Goal: Task Accomplishment & Management: Use online tool/utility

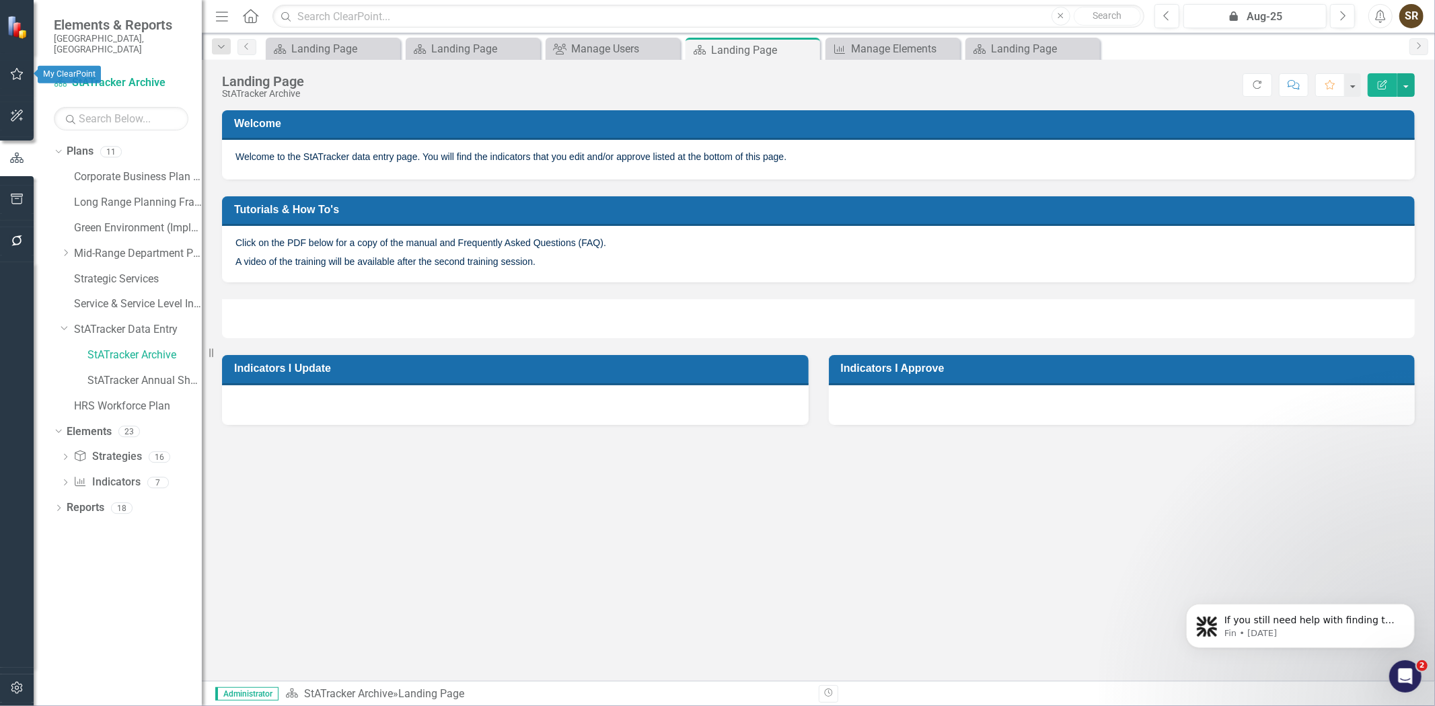
click at [14, 69] on icon "button" at bounding box center [17, 74] width 14 height 11
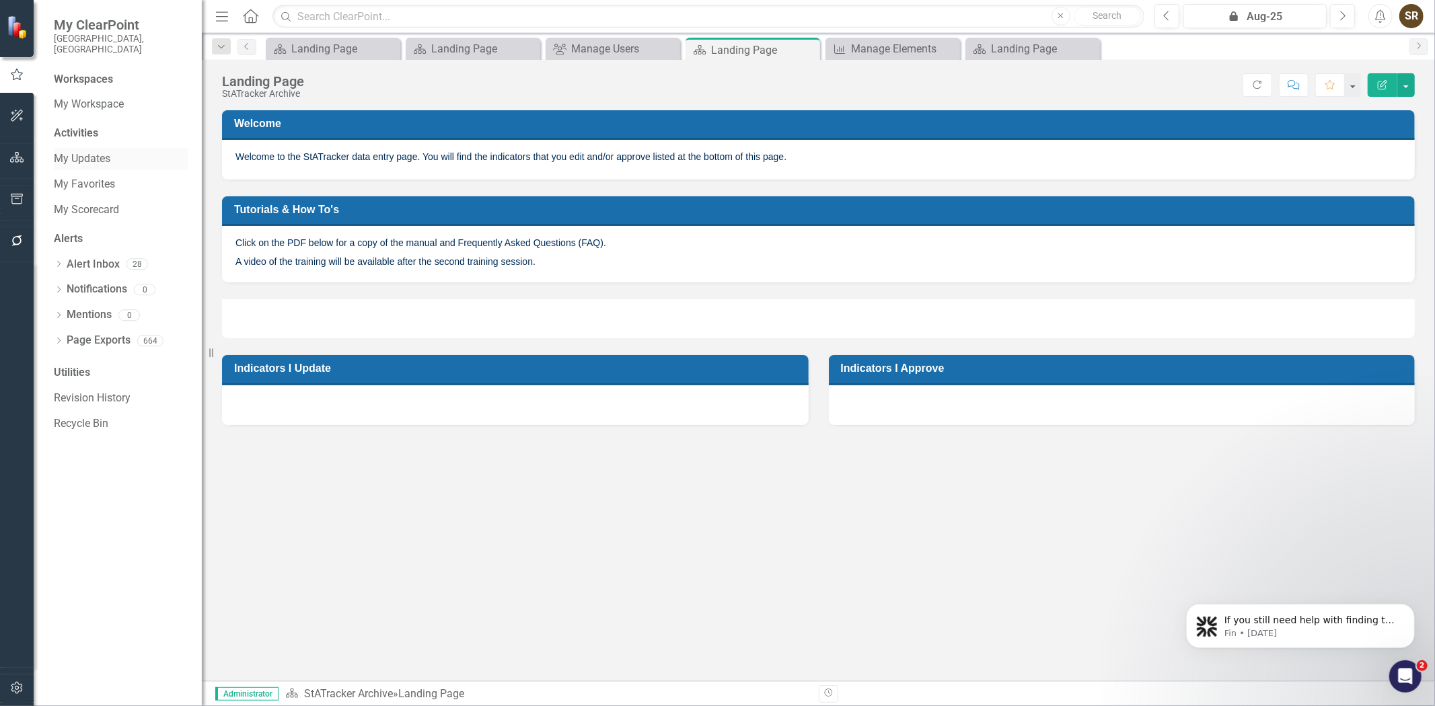
click at [76, 151] on link "My Updates" at bounding box center [121, 158] width 135 height 15
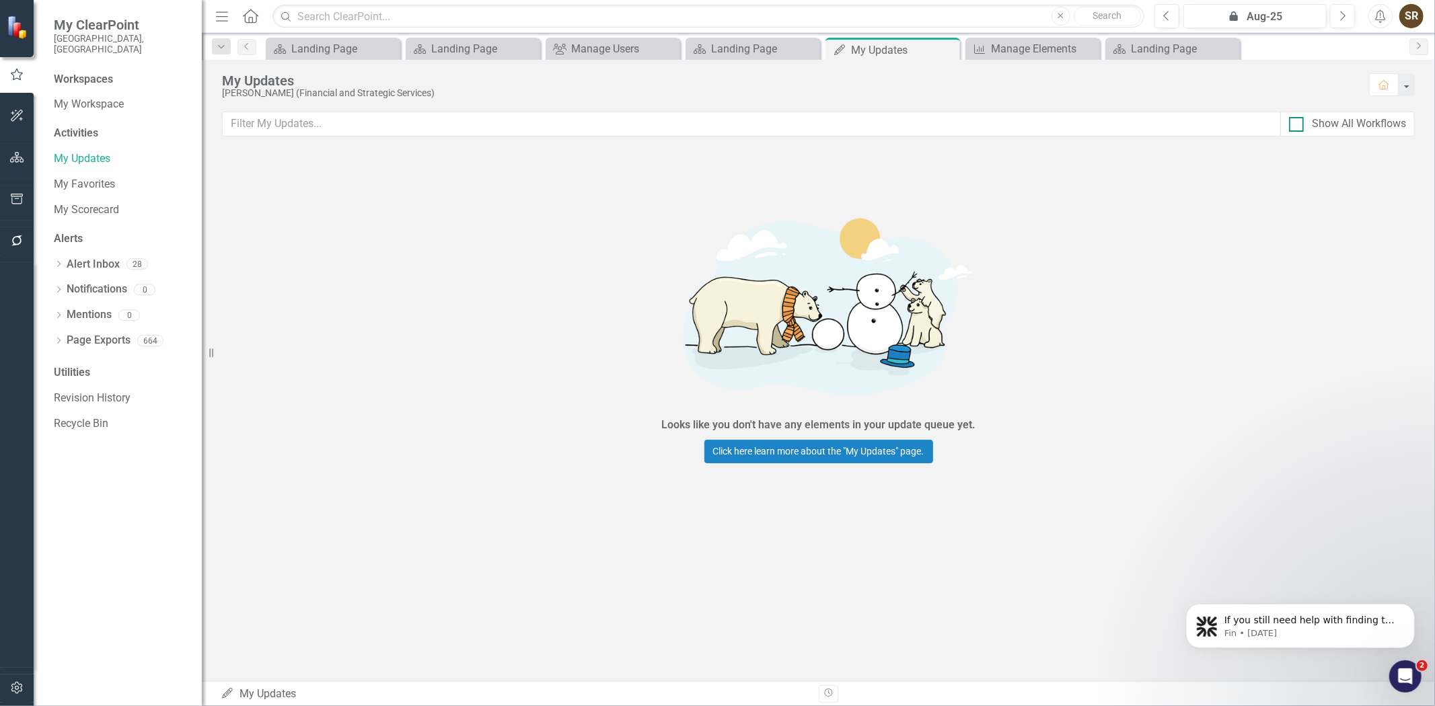
click at [1295, 128] on div at bounding box center [1296, 124] width 15 height 15
click at [1295, 126] on input "Show All Workflows" at bounding box center [1293, 121] width 9 height 9
checkbox input "true"
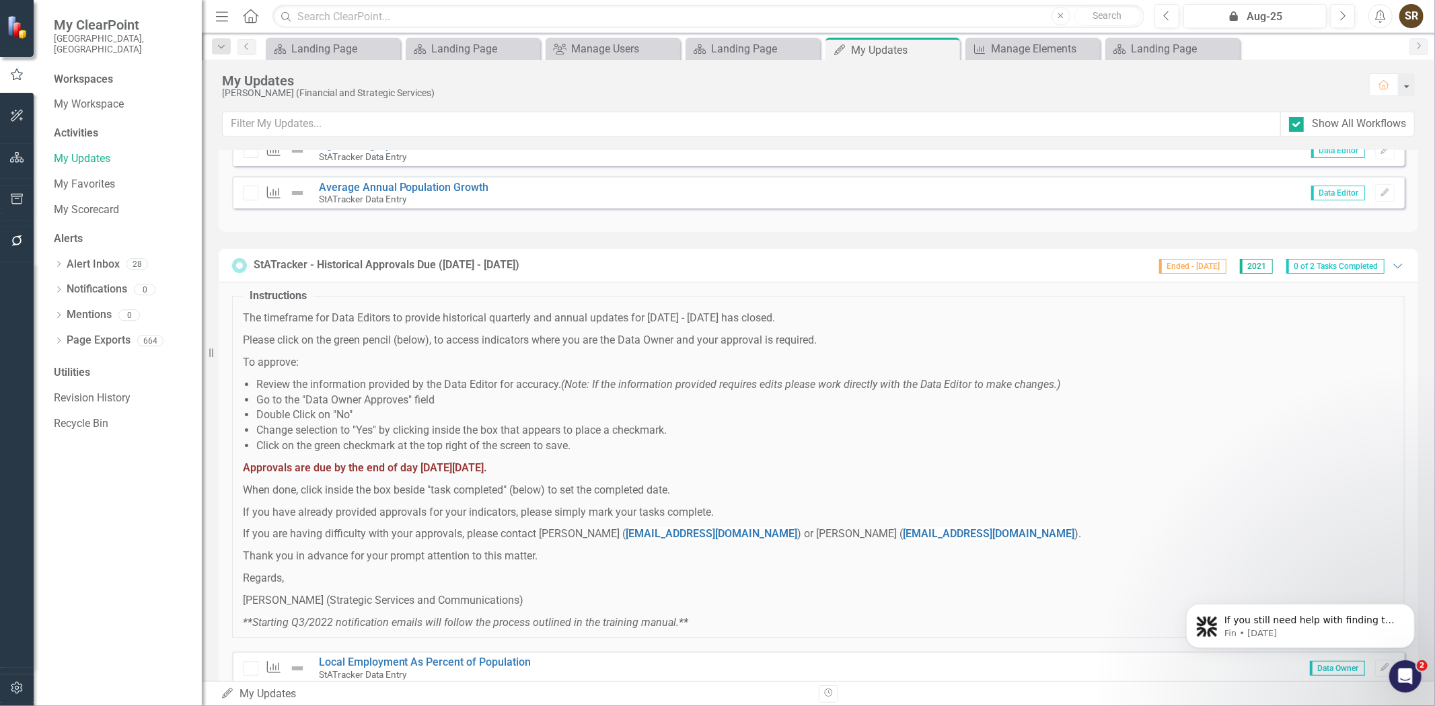
scroll to position [352, 0]
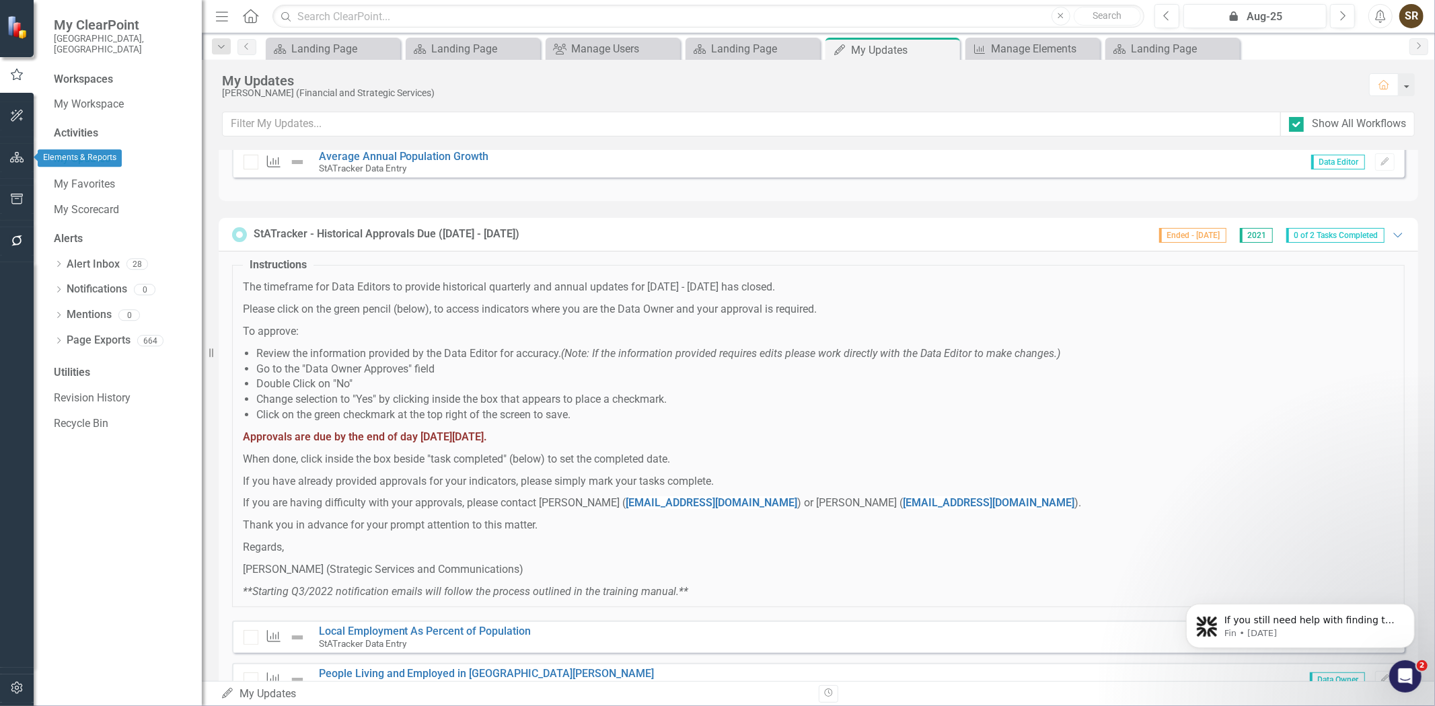
click at [12, 161] on icon "button" at bounding box center [17, 157] width 14 height 11
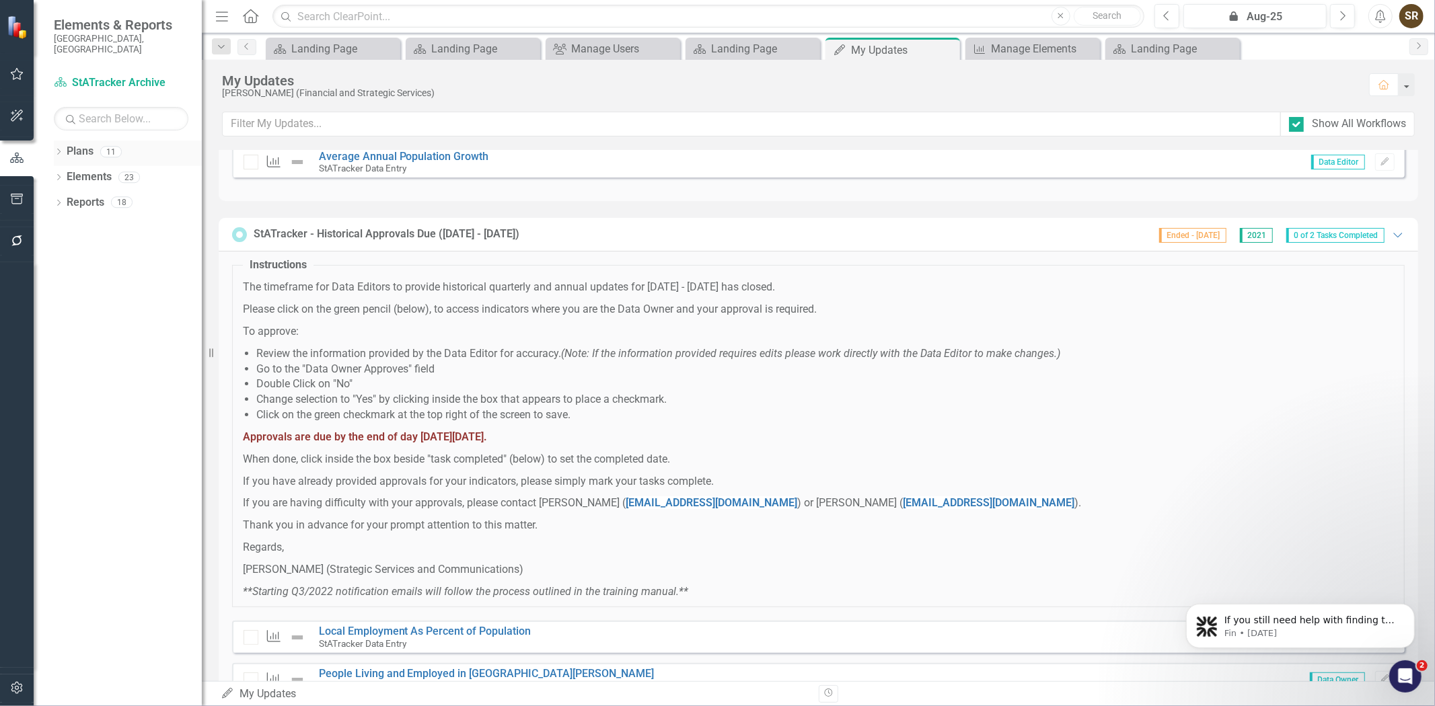
click at [57, 149] on icon at bounding box center [58, 152] width 3 height 6
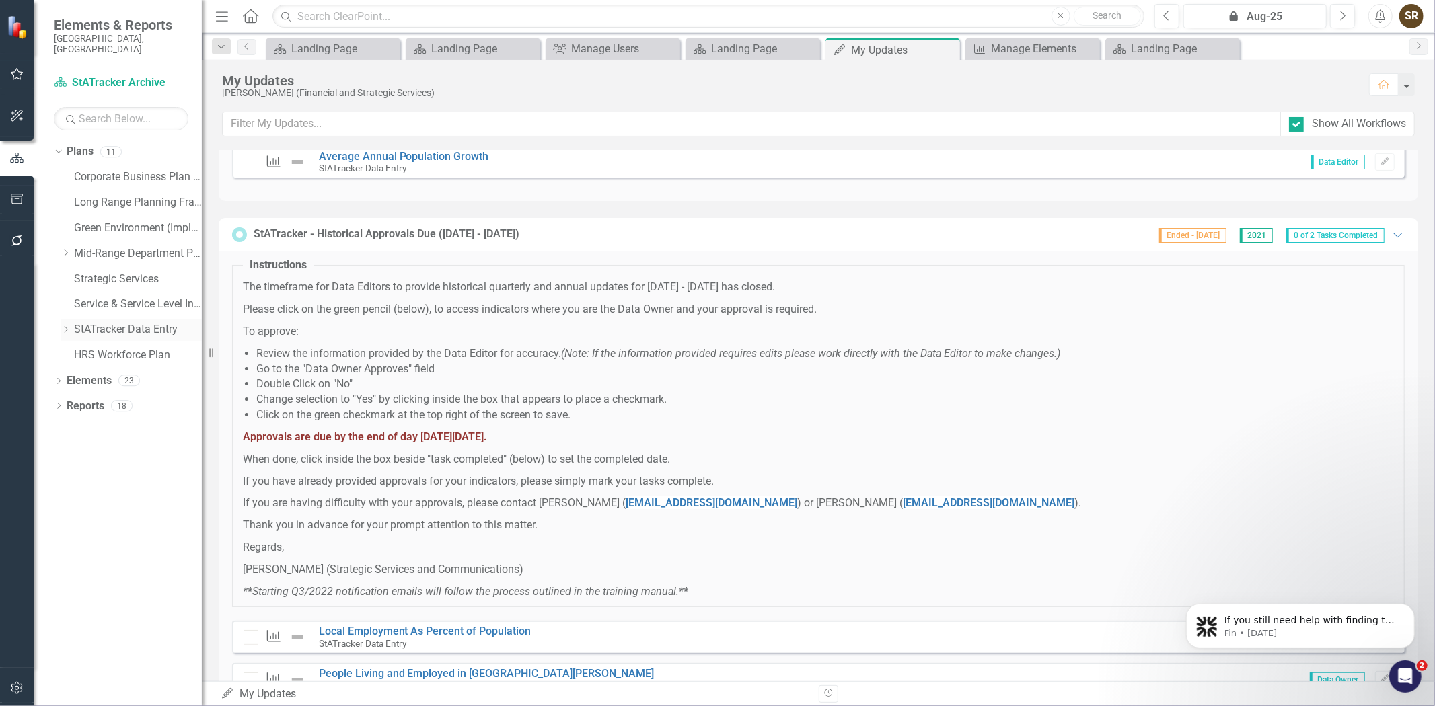
click at [97, 322] on link "StATracker Data Entry" at bounding box center [138, 329] width 128 height 15
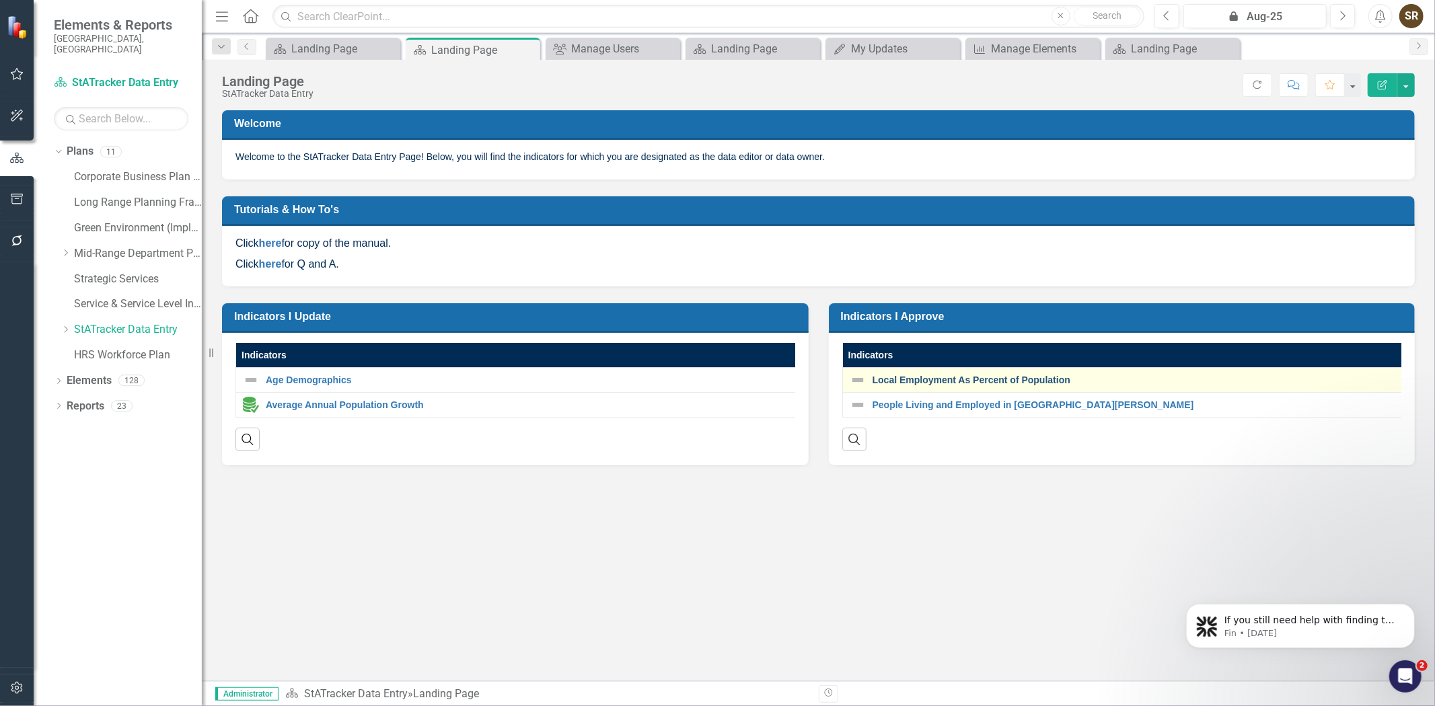
click at [964, 382] on link "Local Employment As Percent of Population" at bounding box center [1290, 380] width 837 height 10
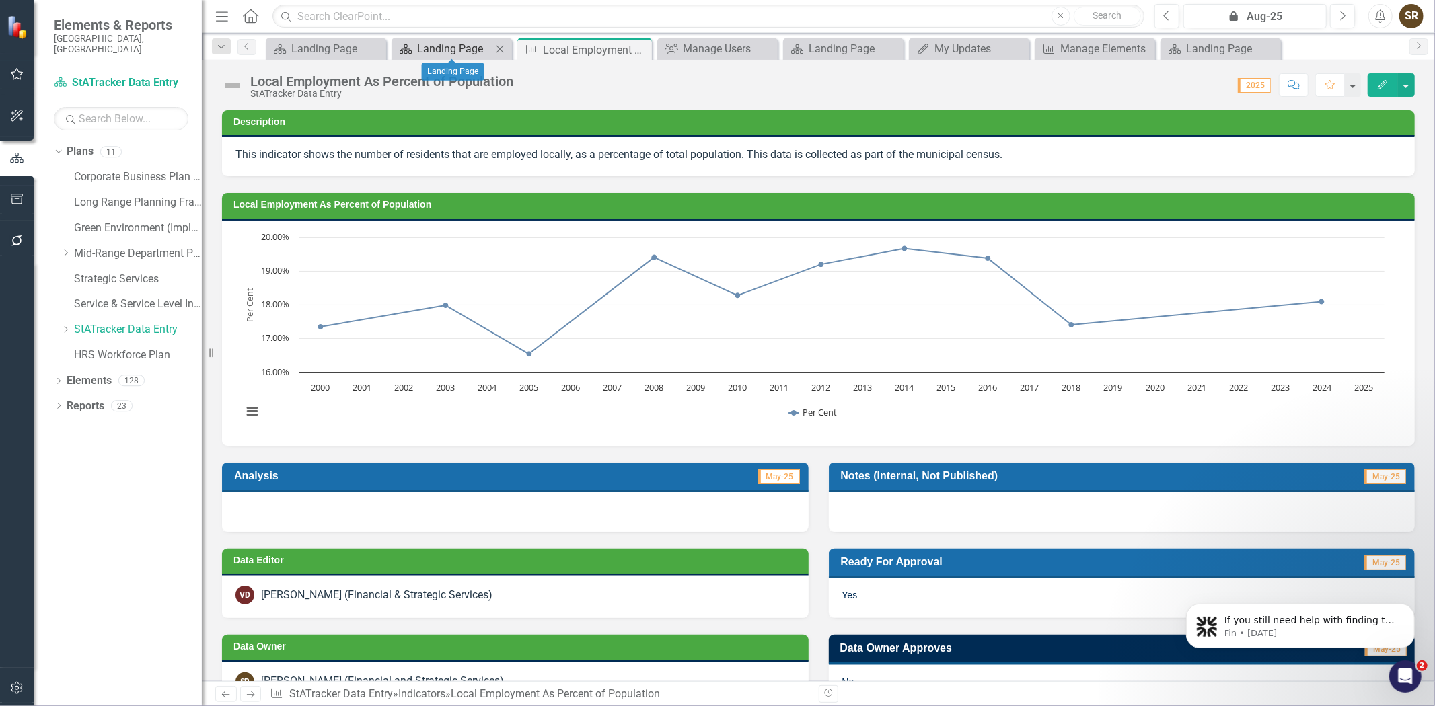
click at [439, 50] on div "Landing Page" at bounding box center [454, 48] width 75 height 17
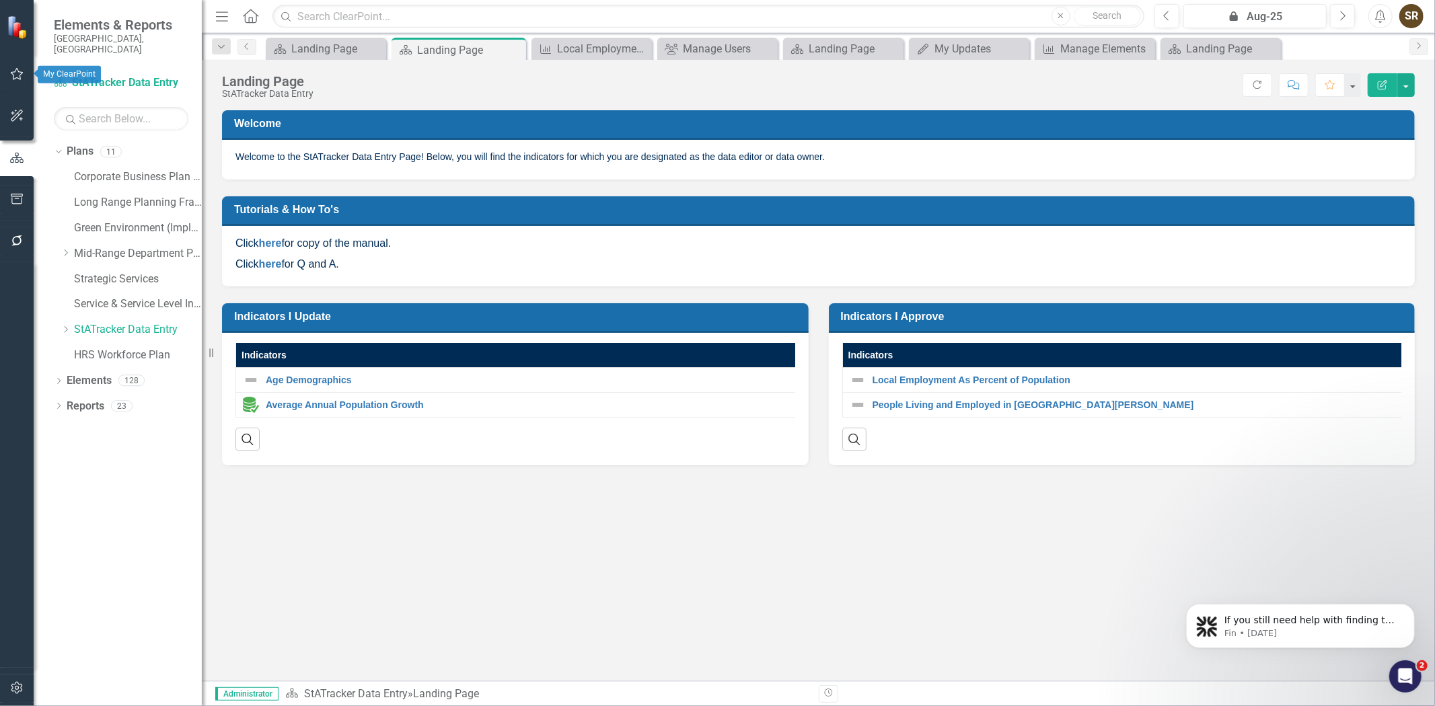
click at [19, 75] on icon "button" at bounding box center [17, 74] width 14 height 11
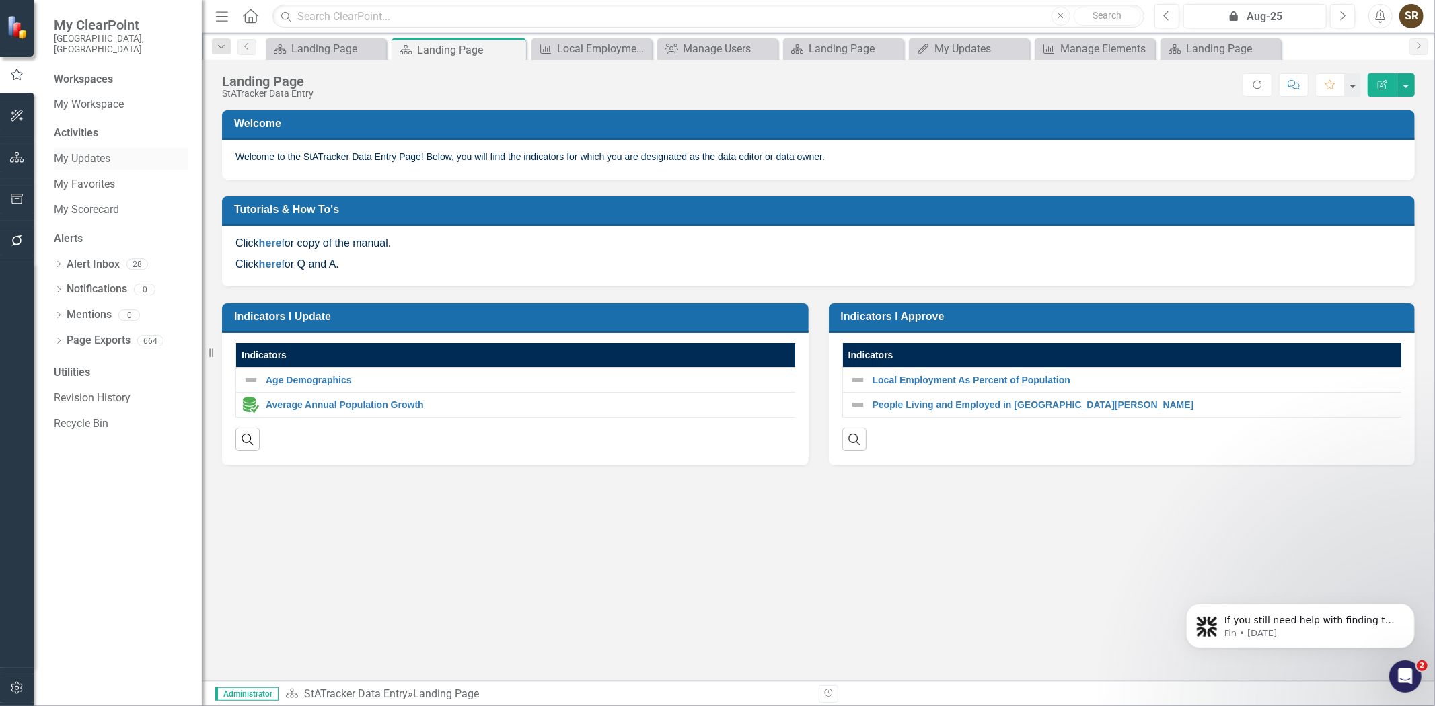
click at [76, 152] on link "My Updates" at bounding box center [121, 158] width 135 height 15
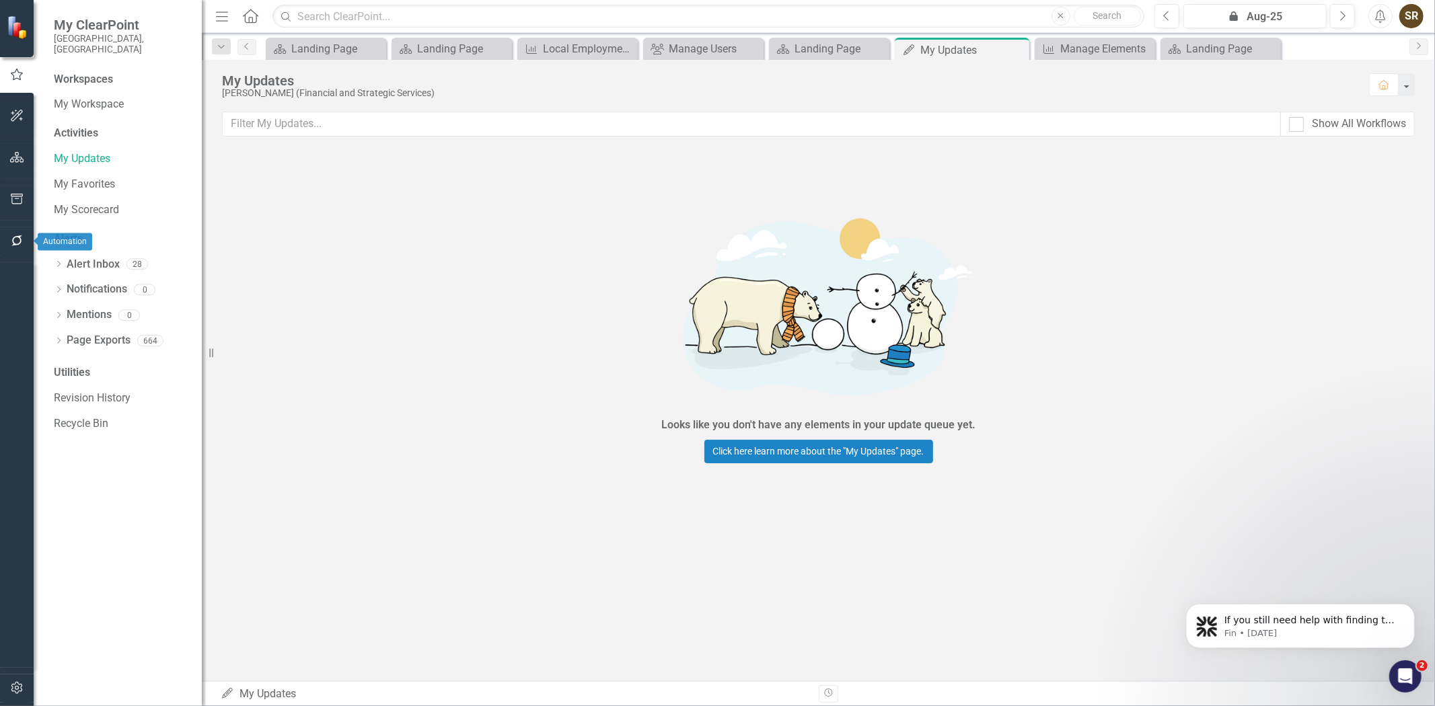
click at [19, 245] on icon "button" at bounding box center [17, 240] width 14 height 11
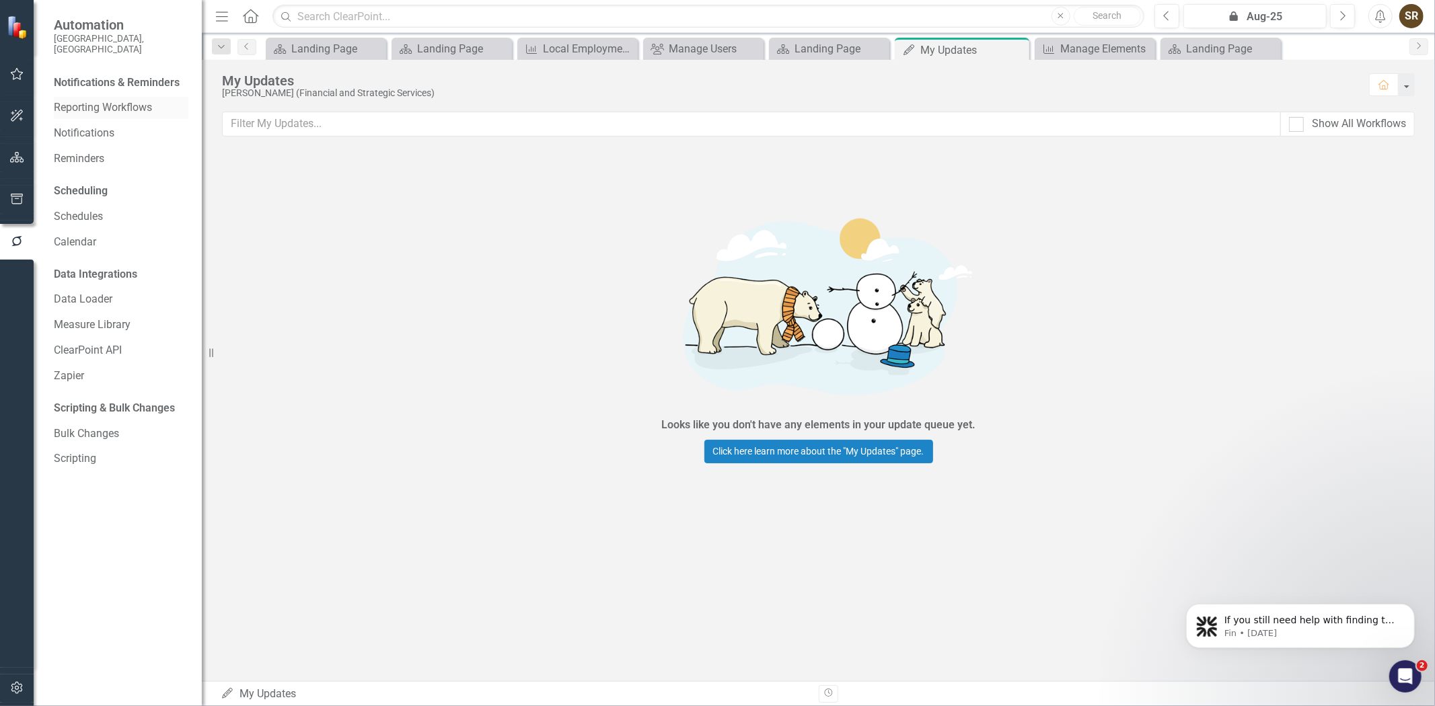
click at [90, 100] on link "Reporting Workflows" at bounding box center [121, 107] width 135 height 15
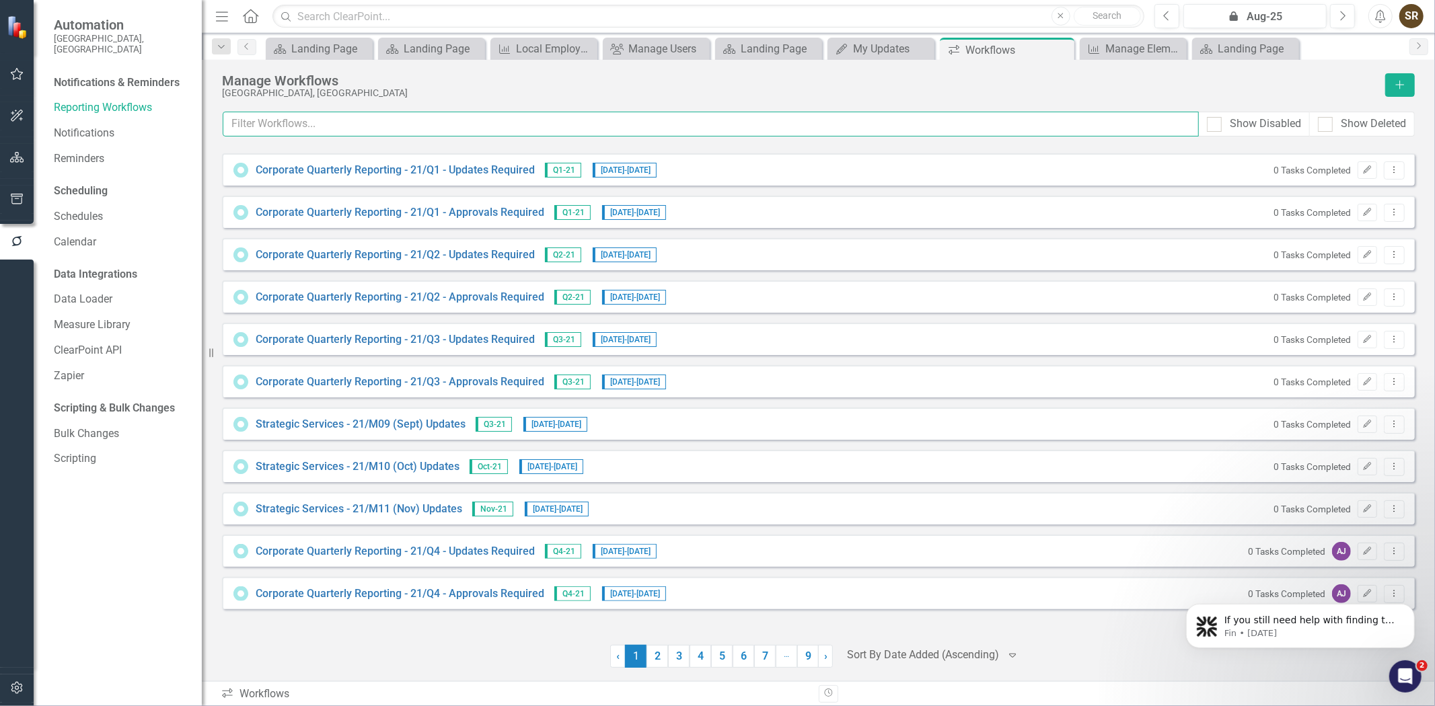
click at [319, 126] on input "text" at bounding box center [711, 124] width 976 height 25
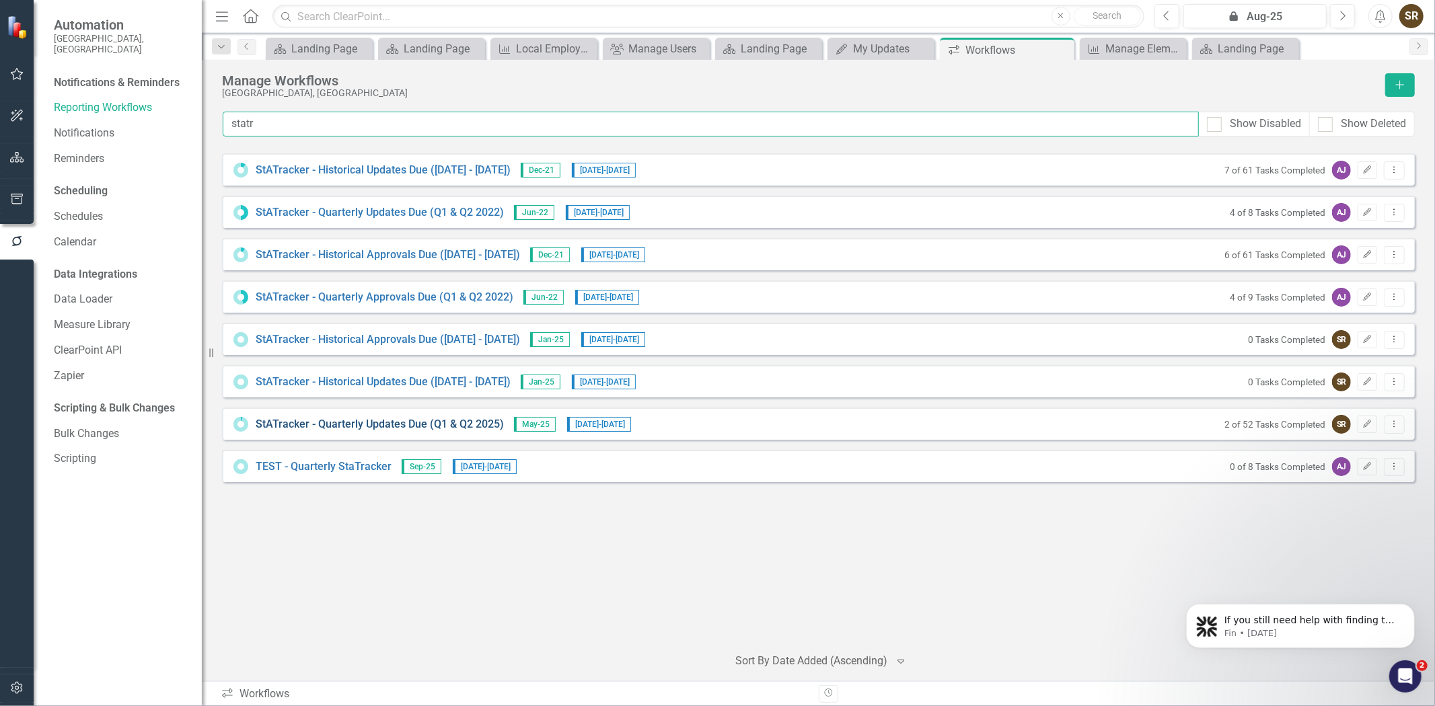
type input "statr"
click at [412, 427] on link "StATracker - Quarterly Updates Due (Q1 & Q2 2025)" at bounding box center [380, 424] width 248 height 15
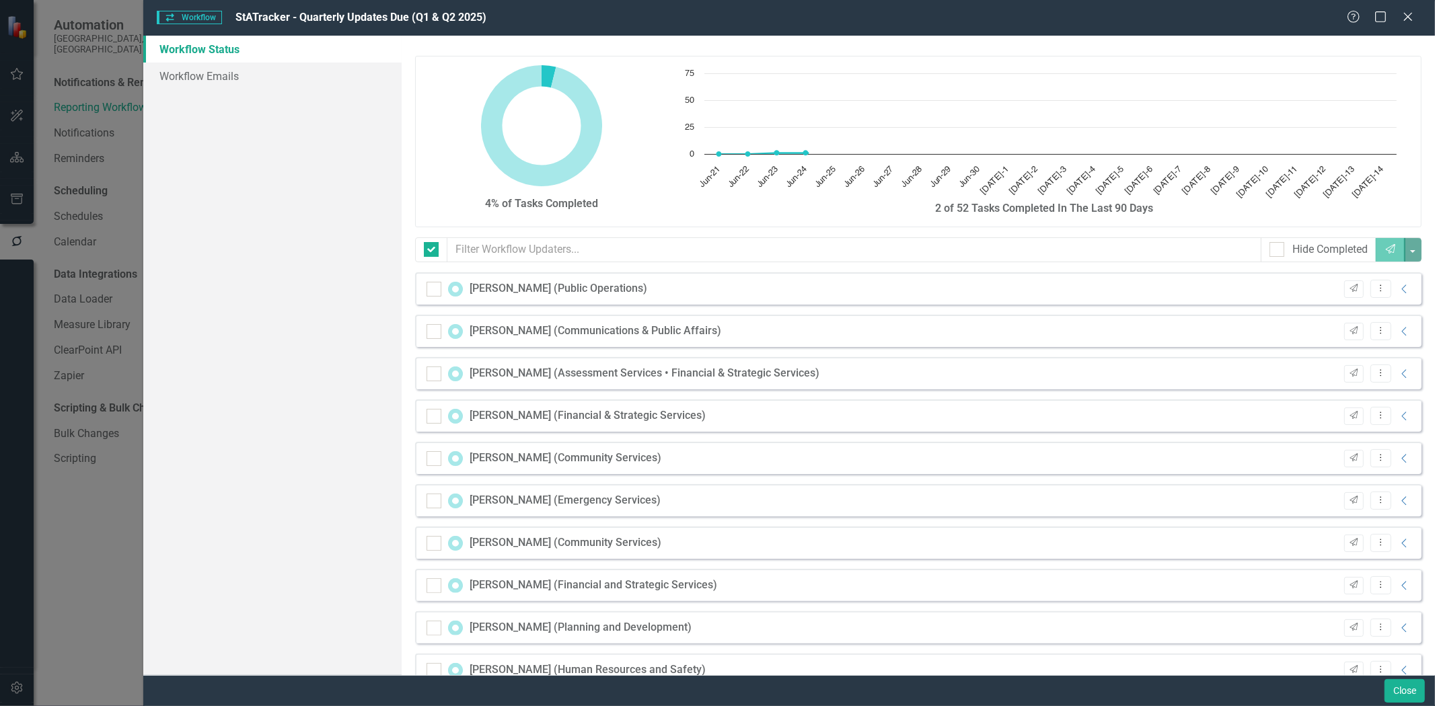
checkbox input "false"
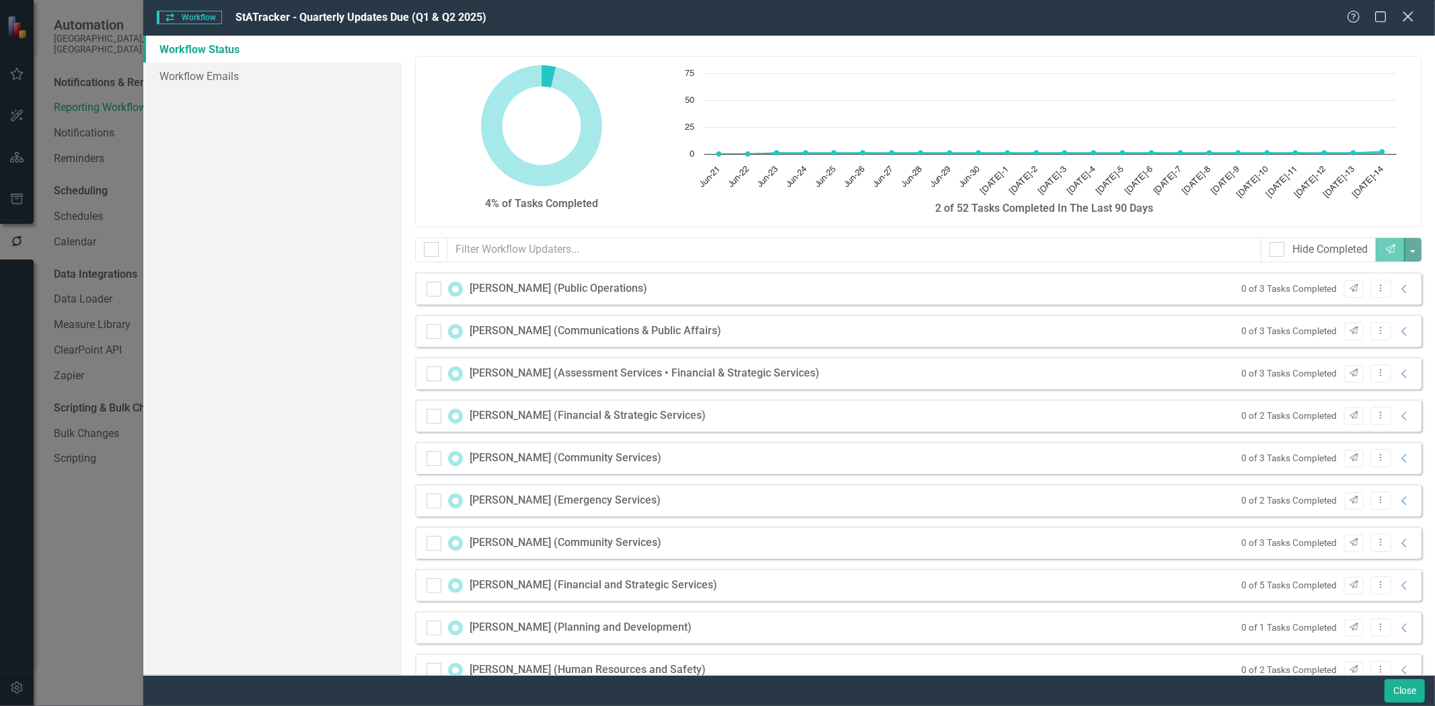
click at [1406, 17] on icon "Close" at bounding box center [1407, 16] width 17 height 13
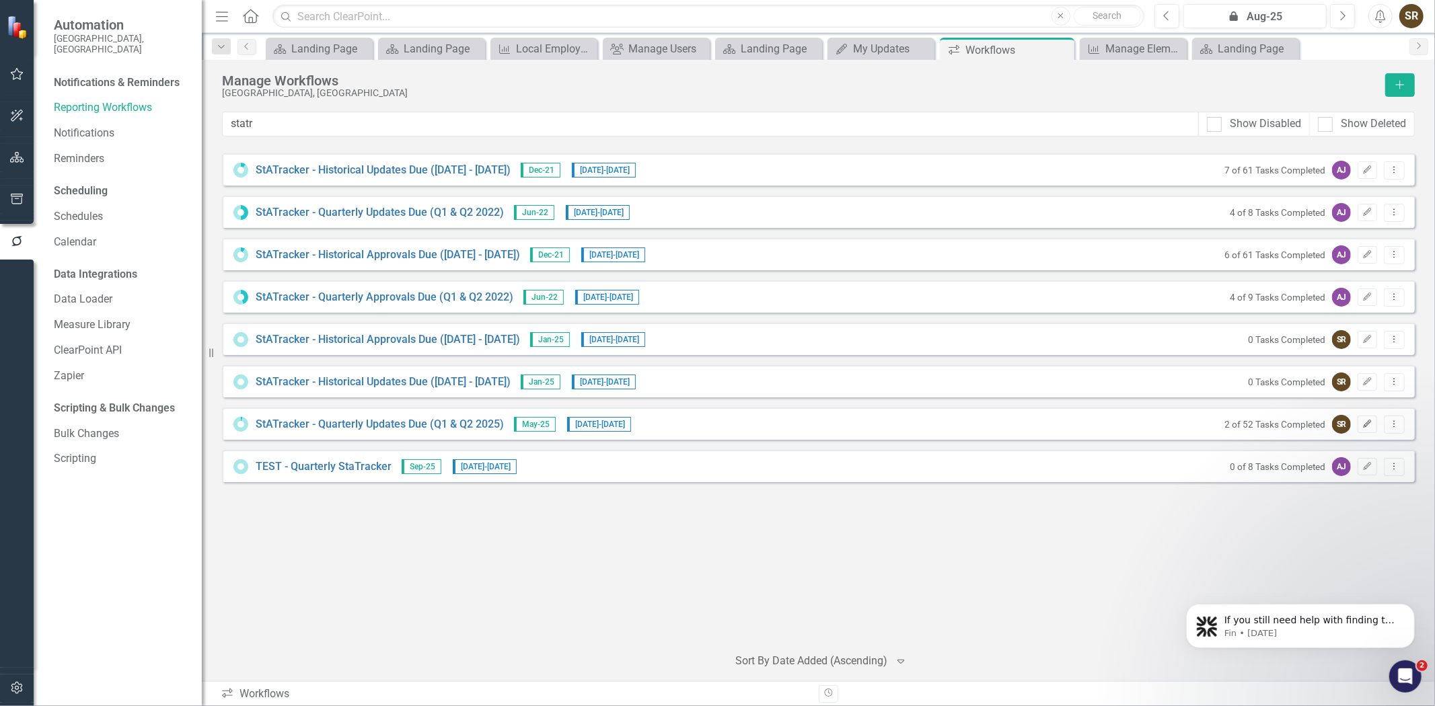
click at [1365, 428] on button "Edit" at bounding box center [1367, 424] width 20 height 17
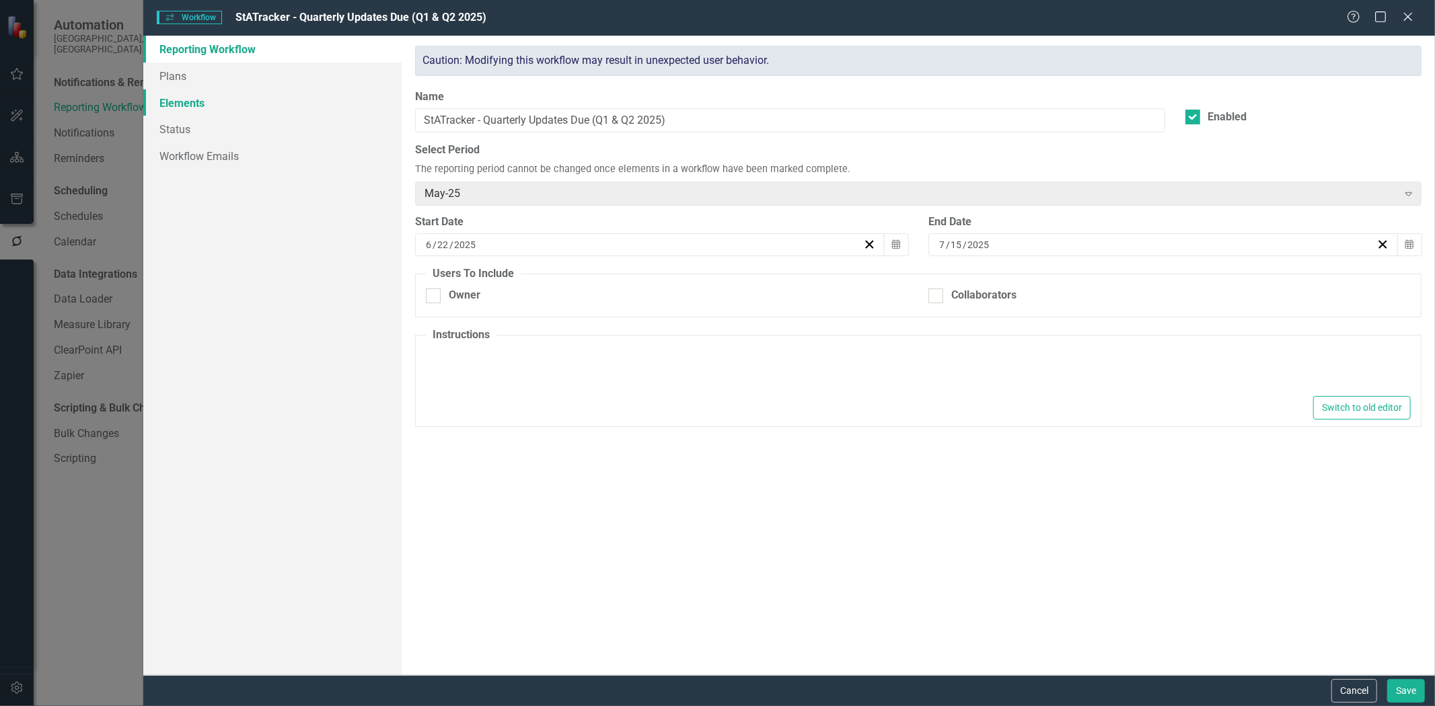
type textarea "<p><span style="font-family: Arial;"> Please click on the green pencil (below),…"
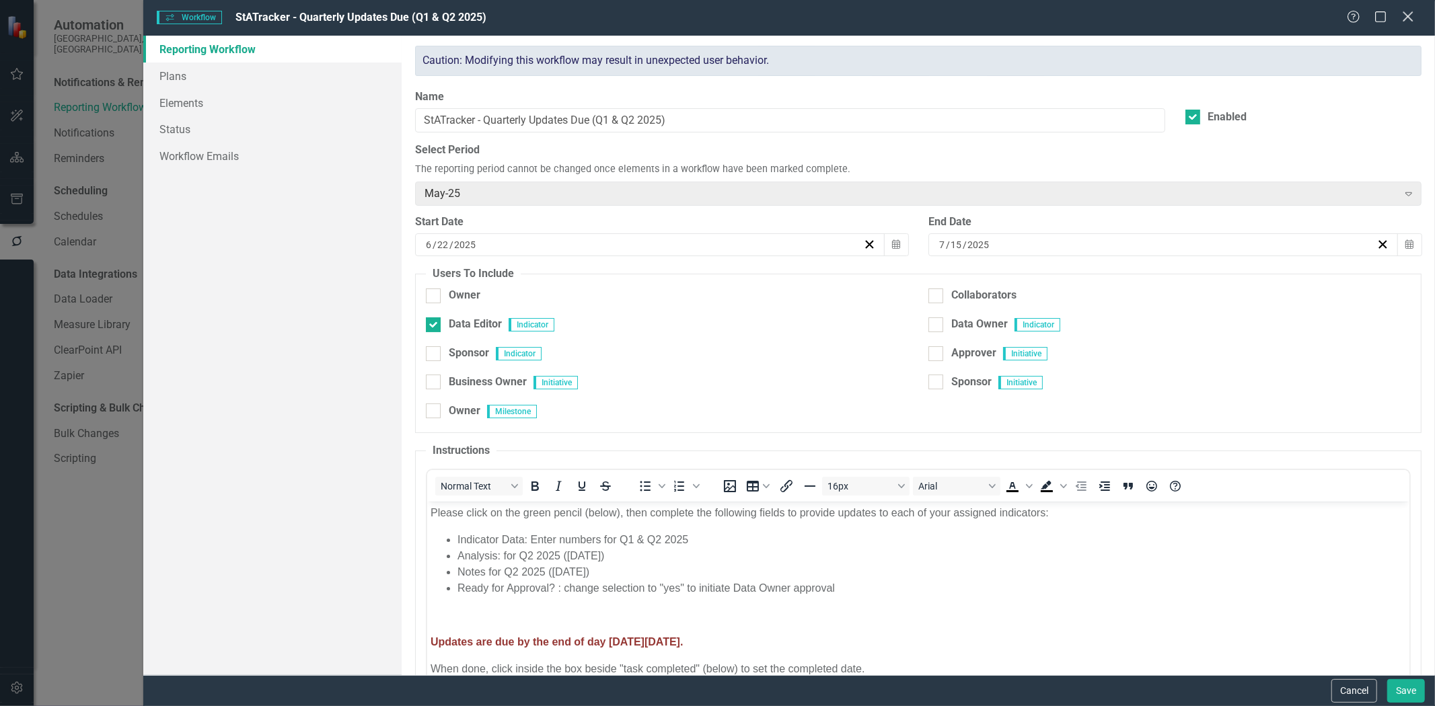
click at [1408, 16] on icon "Close" at bounding box center [1407, 16] width 17 height 13
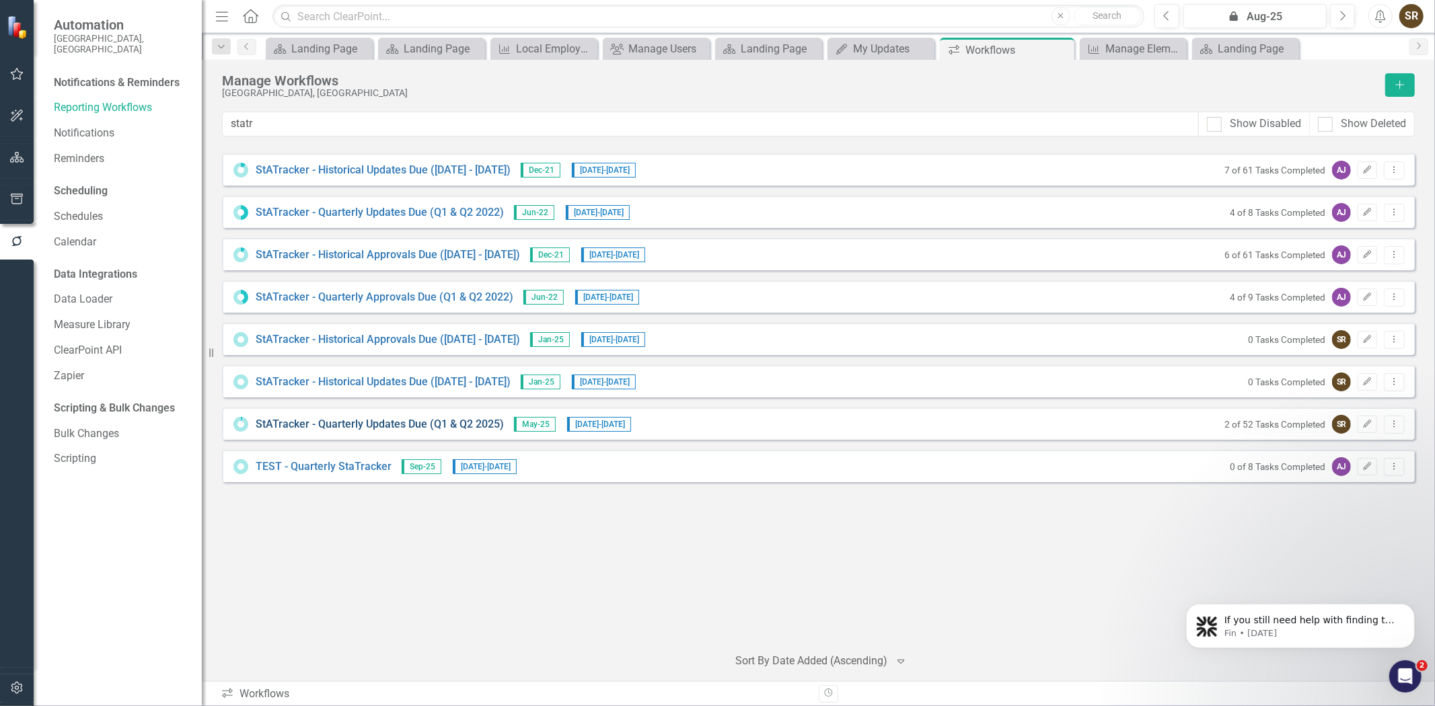
click at [467, 428] on link "StATracker - Quarterly Updates Due (Q1 & Q2 2025)" at bounding box center [380, 424] width 248 height 15
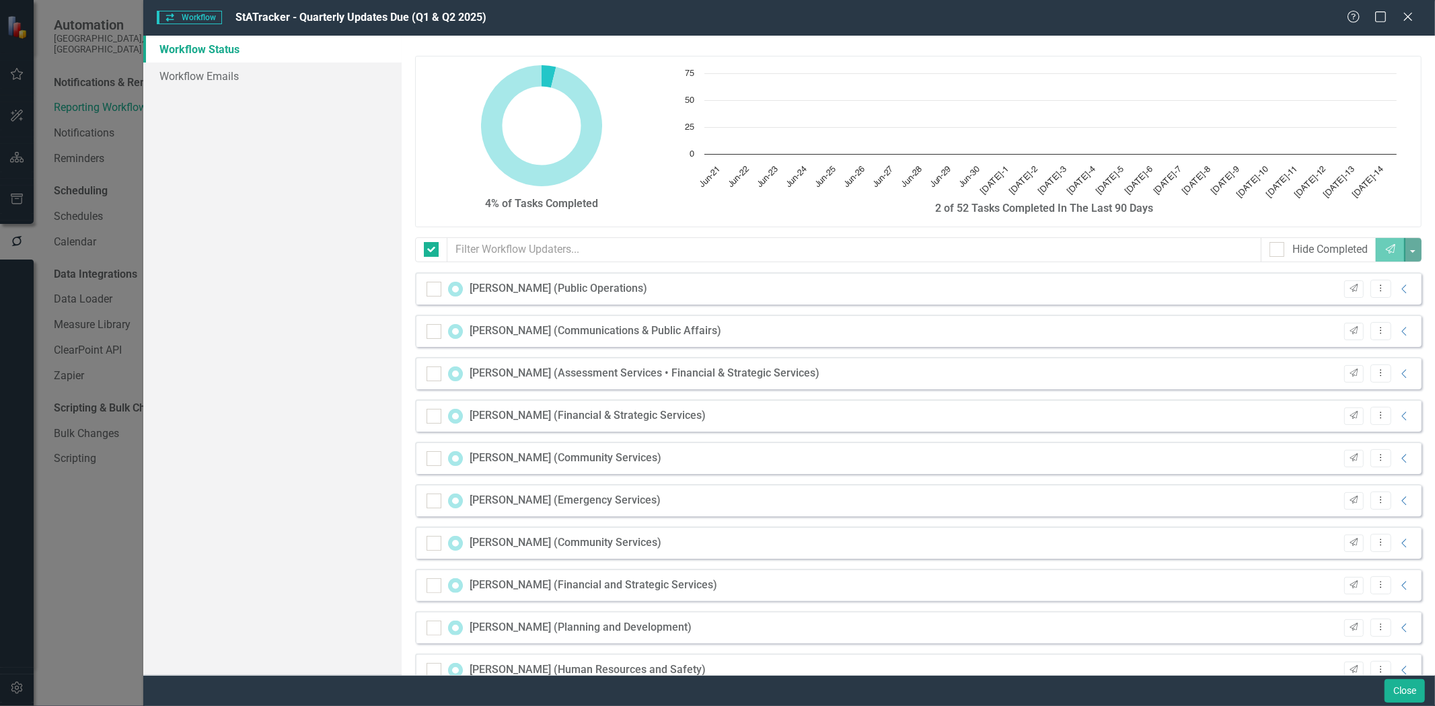
checkbox input "false"
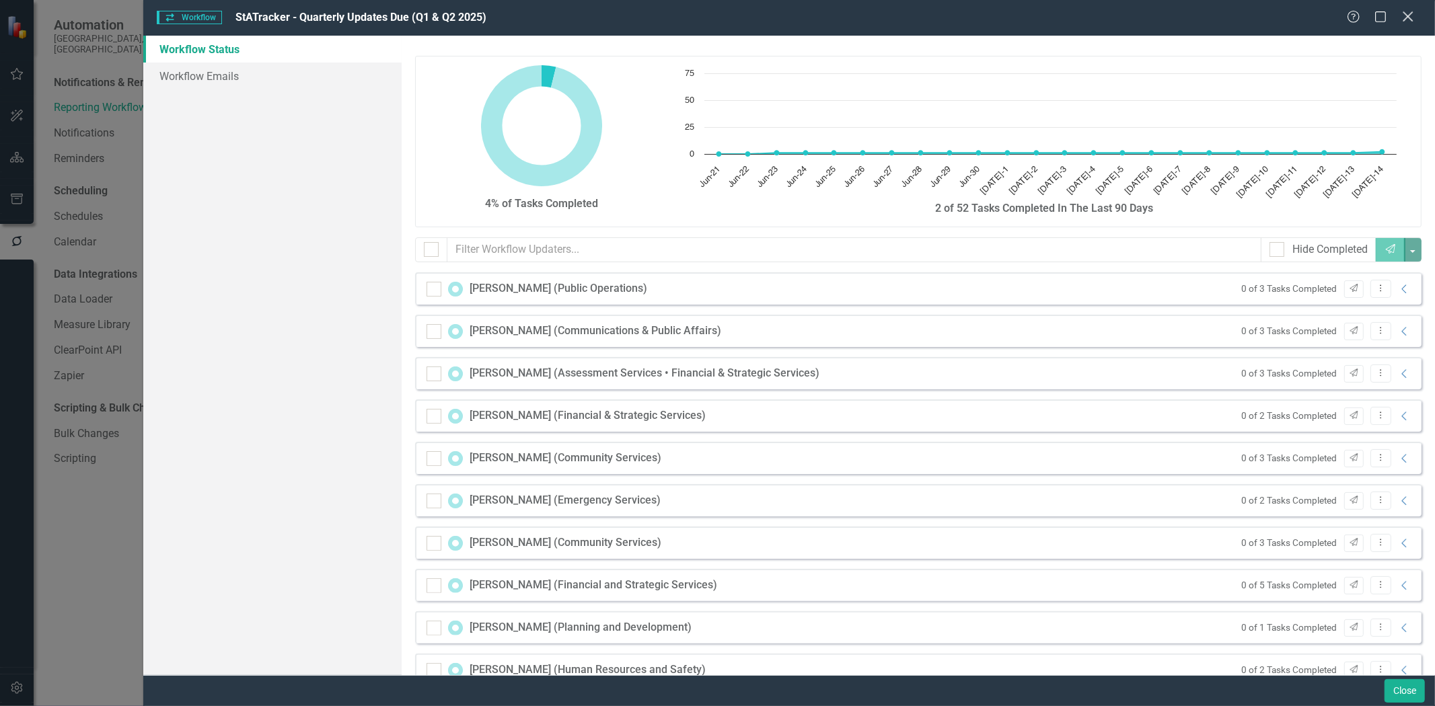
click at [1406, 18] on icon at bounding box center [1407, 16] width 10 height 10
